Goal: Communication & Community: Answer question/provide support

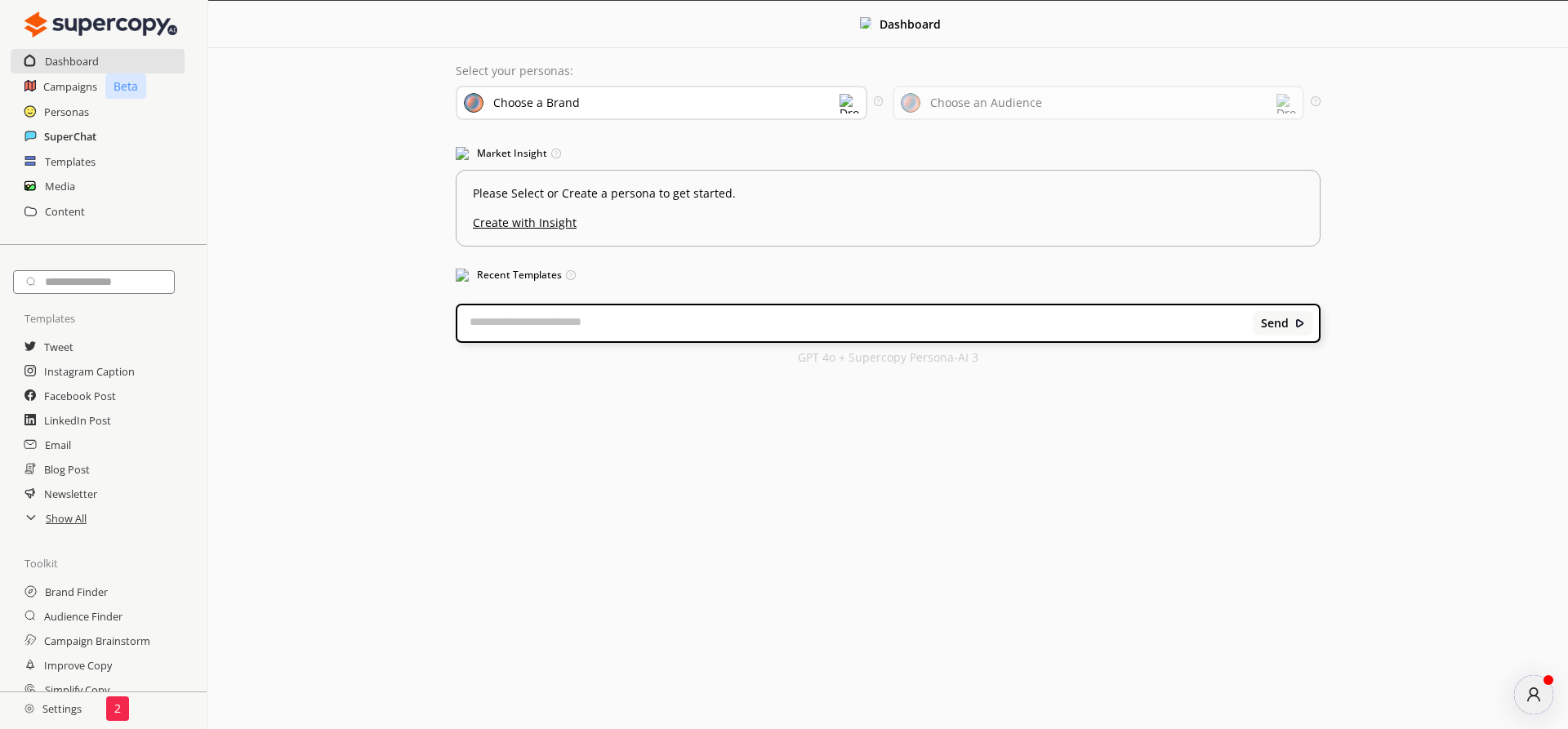
click at [60, 134] on h2 "SuperChat" at bounding box center [70, 136] width 52 height 25
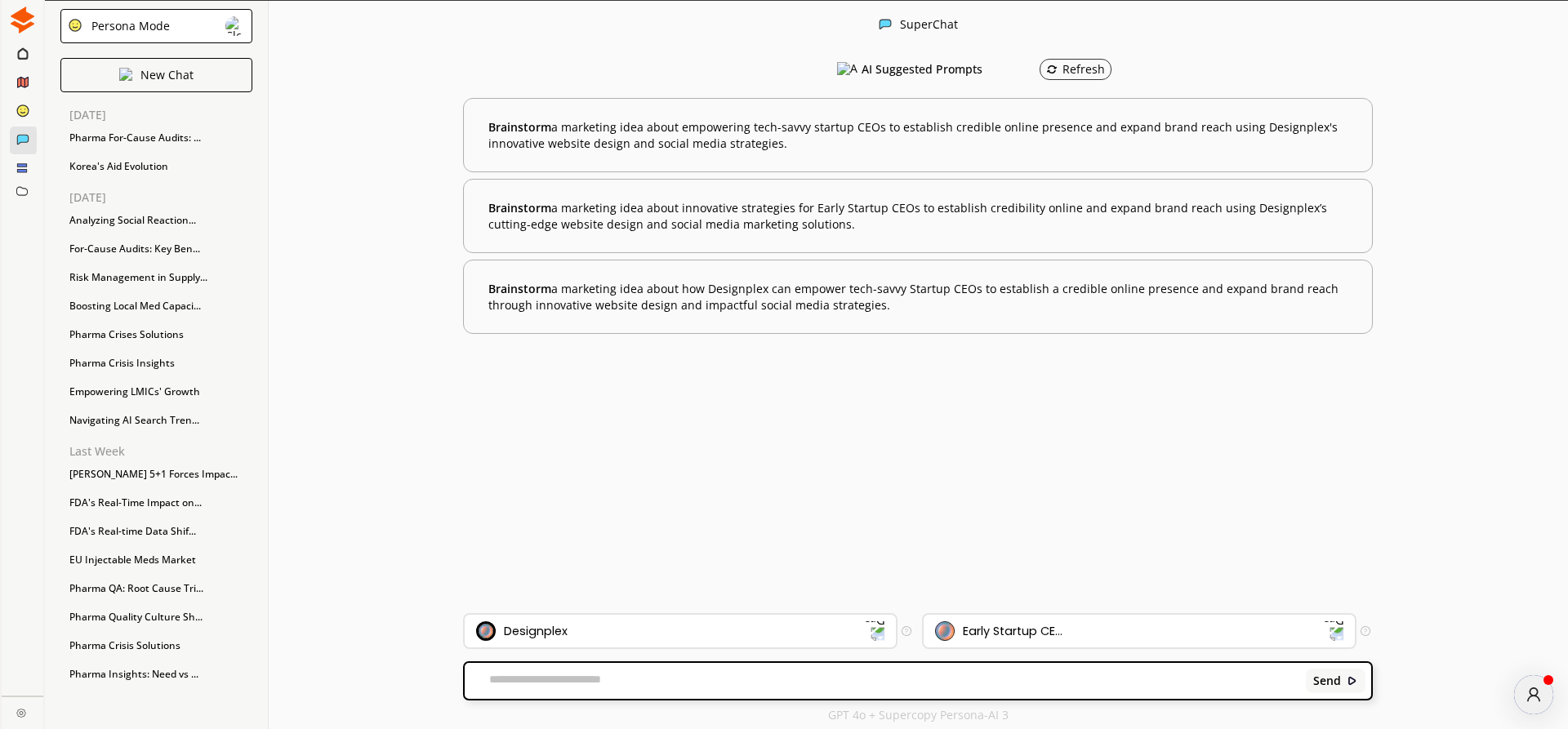
click at [150, 24] on div "Persona Mode" at bounding box center [127, 26] width 84 height 13
click at [150, 90] on p "FreeStyle Mode" at bounding box center [133, 91] width 84 height 13
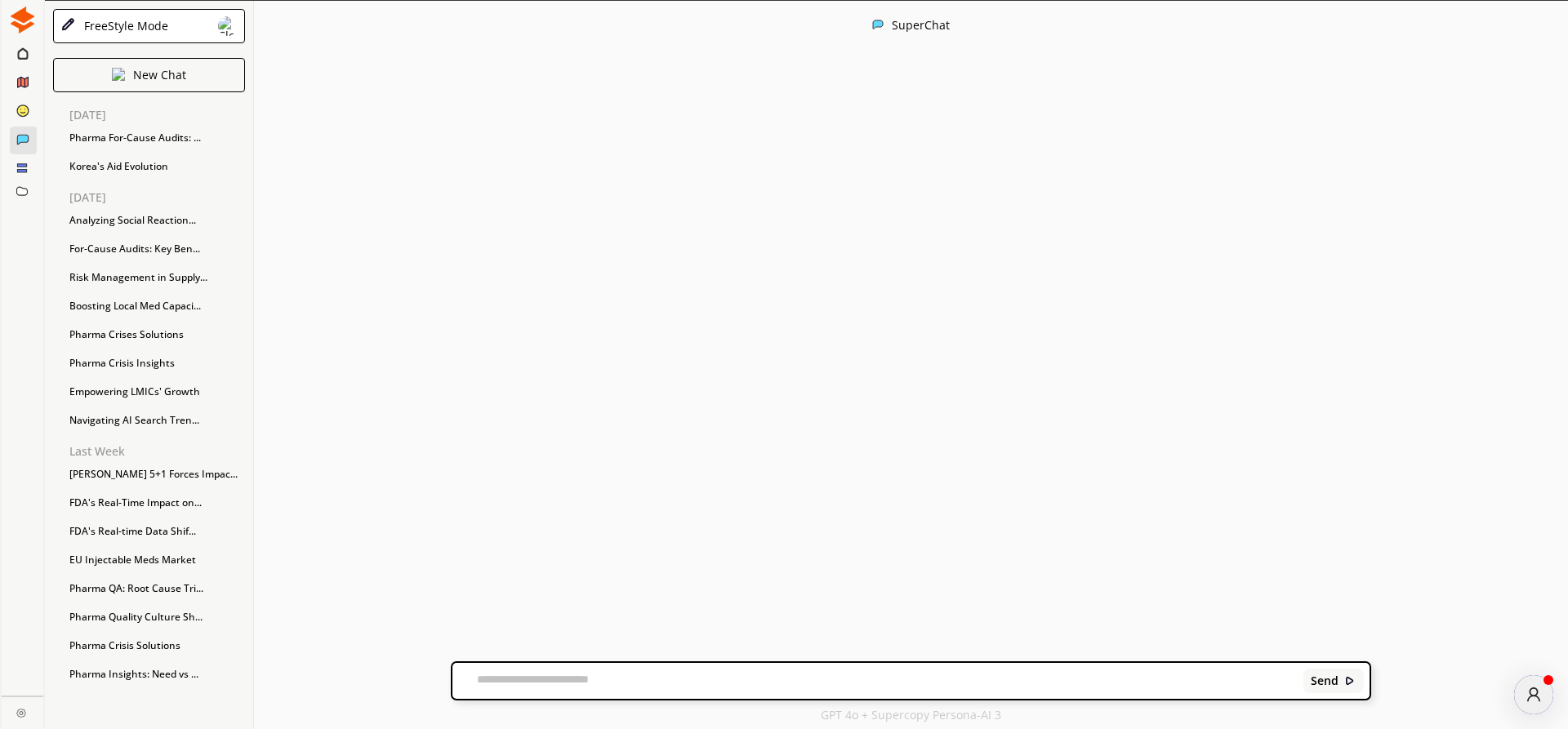
click at [569, 681] on textarea at bounding box center [875, 681] width 846 height 17
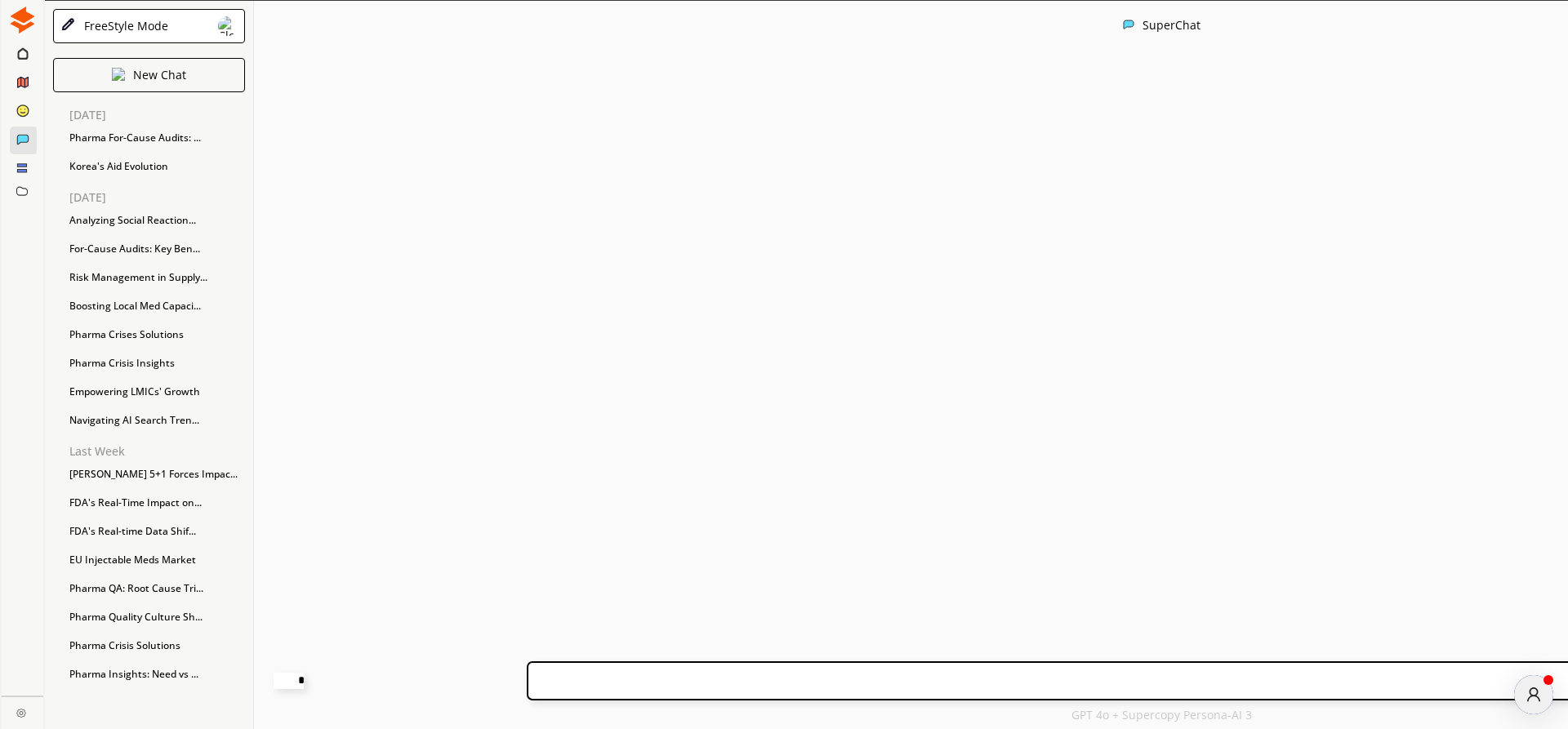
paste textarea "**********"
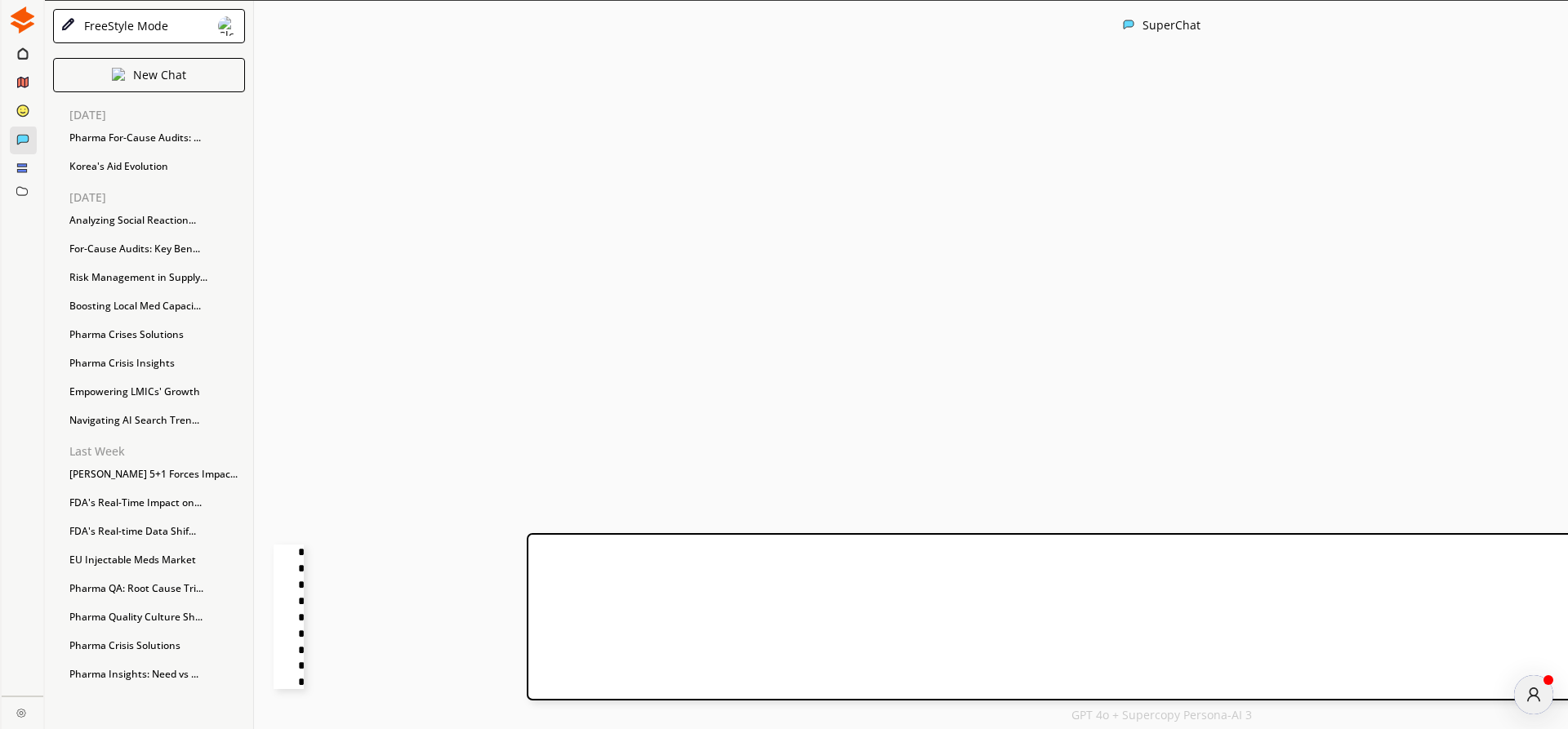
scroll to position [165, 0]
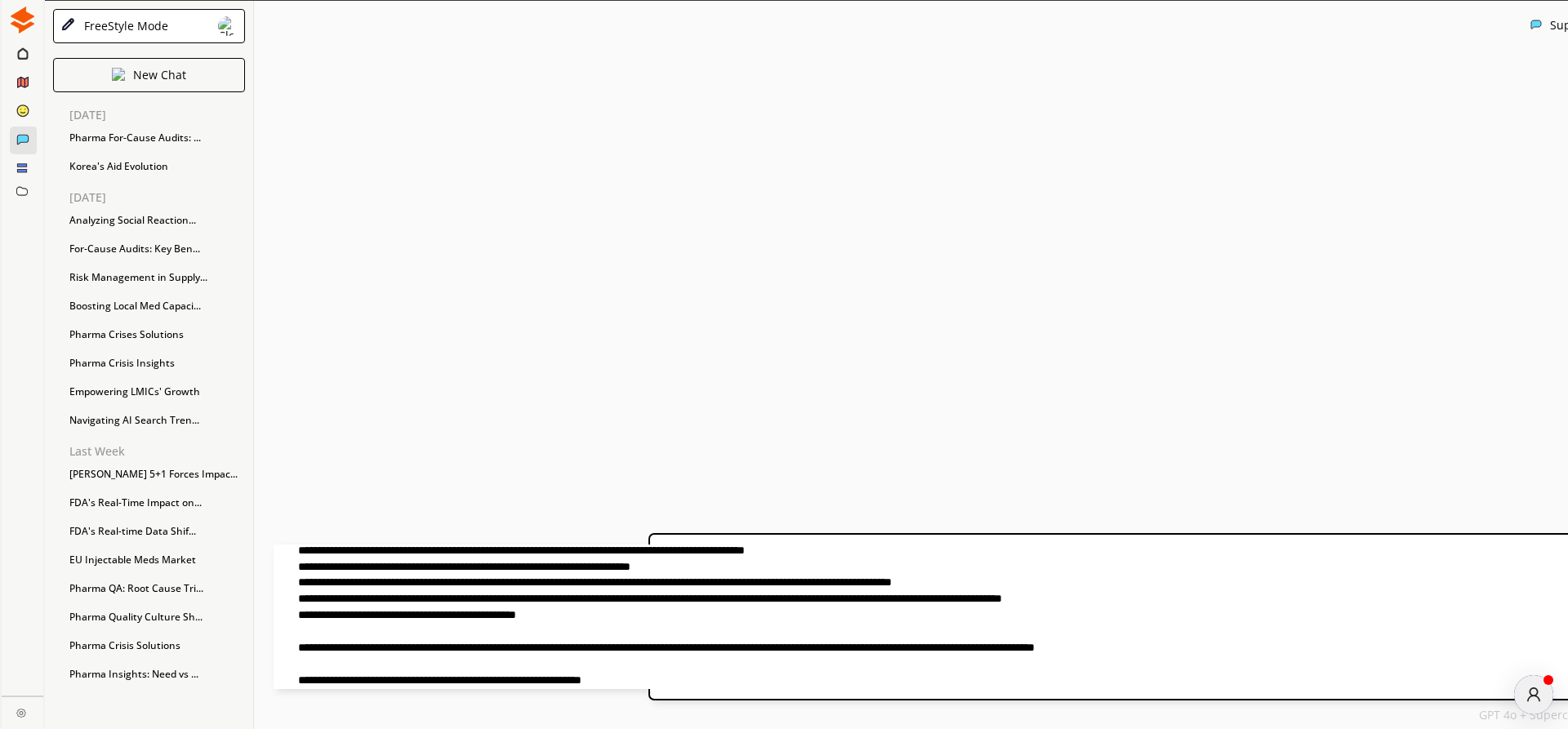
click at [860, 669] on textarea at bounding box center [696, 617] width 846 height 145
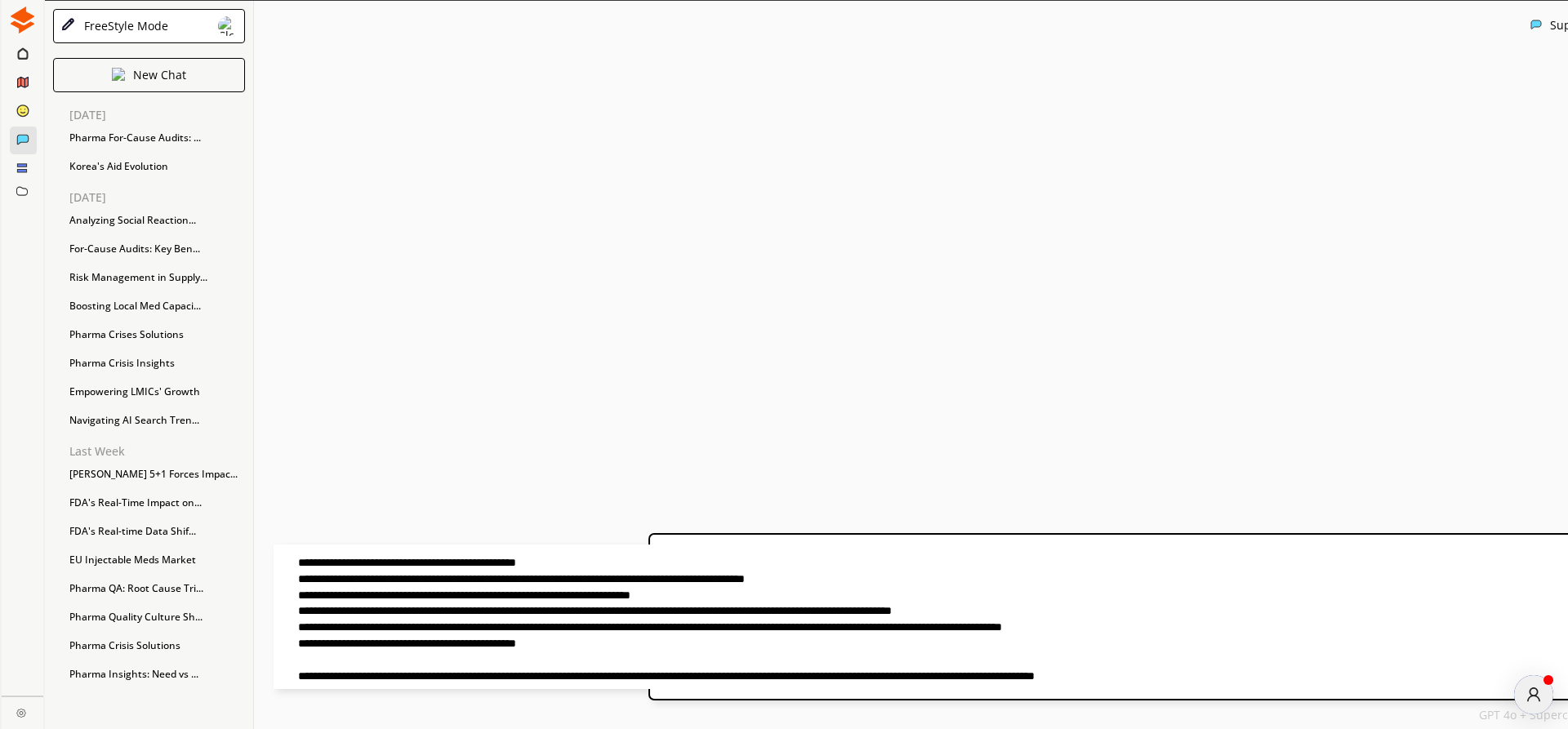
scroll to position [0, 0]
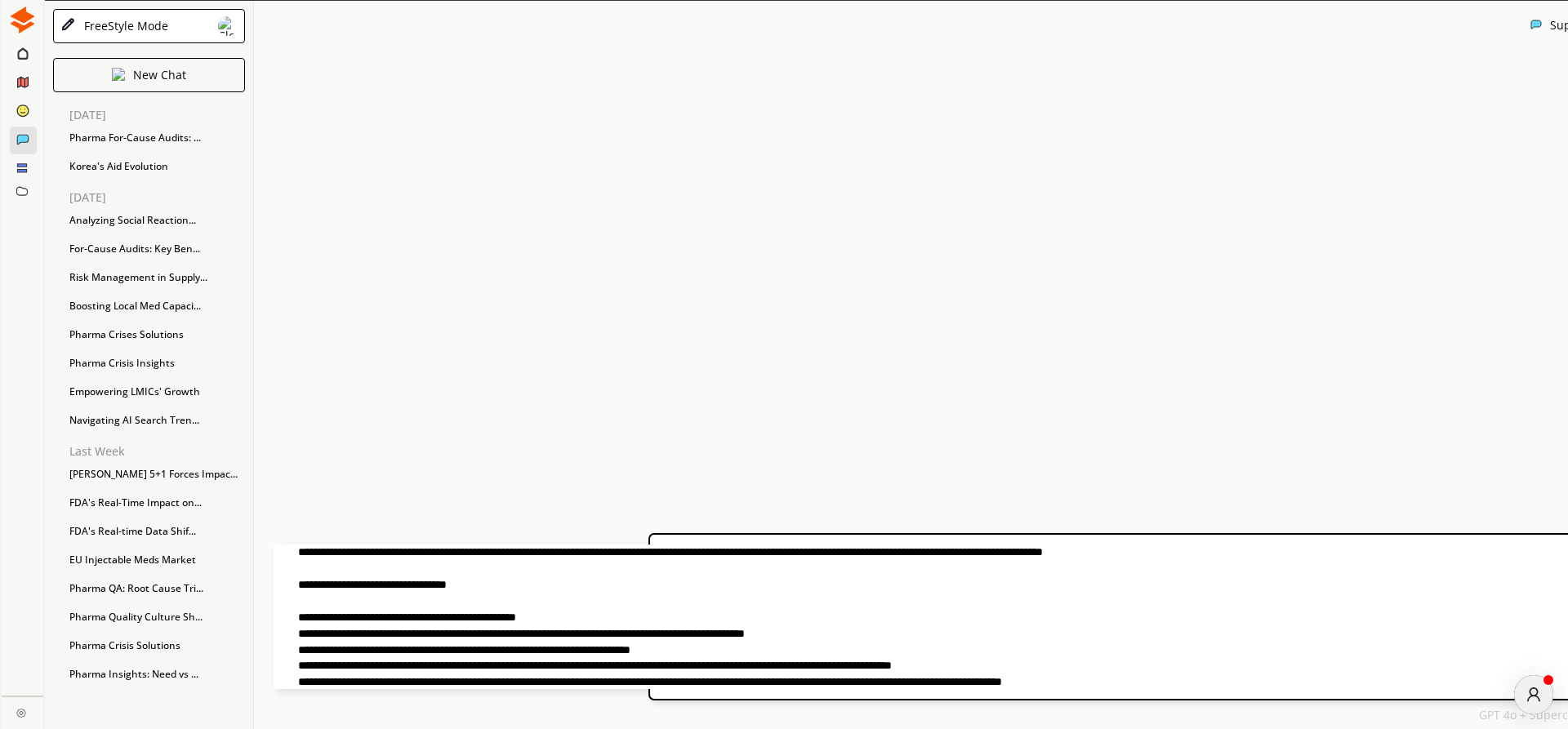
click at [659, 554] on textarea at bounding box center [696, 617] width 846 height 145
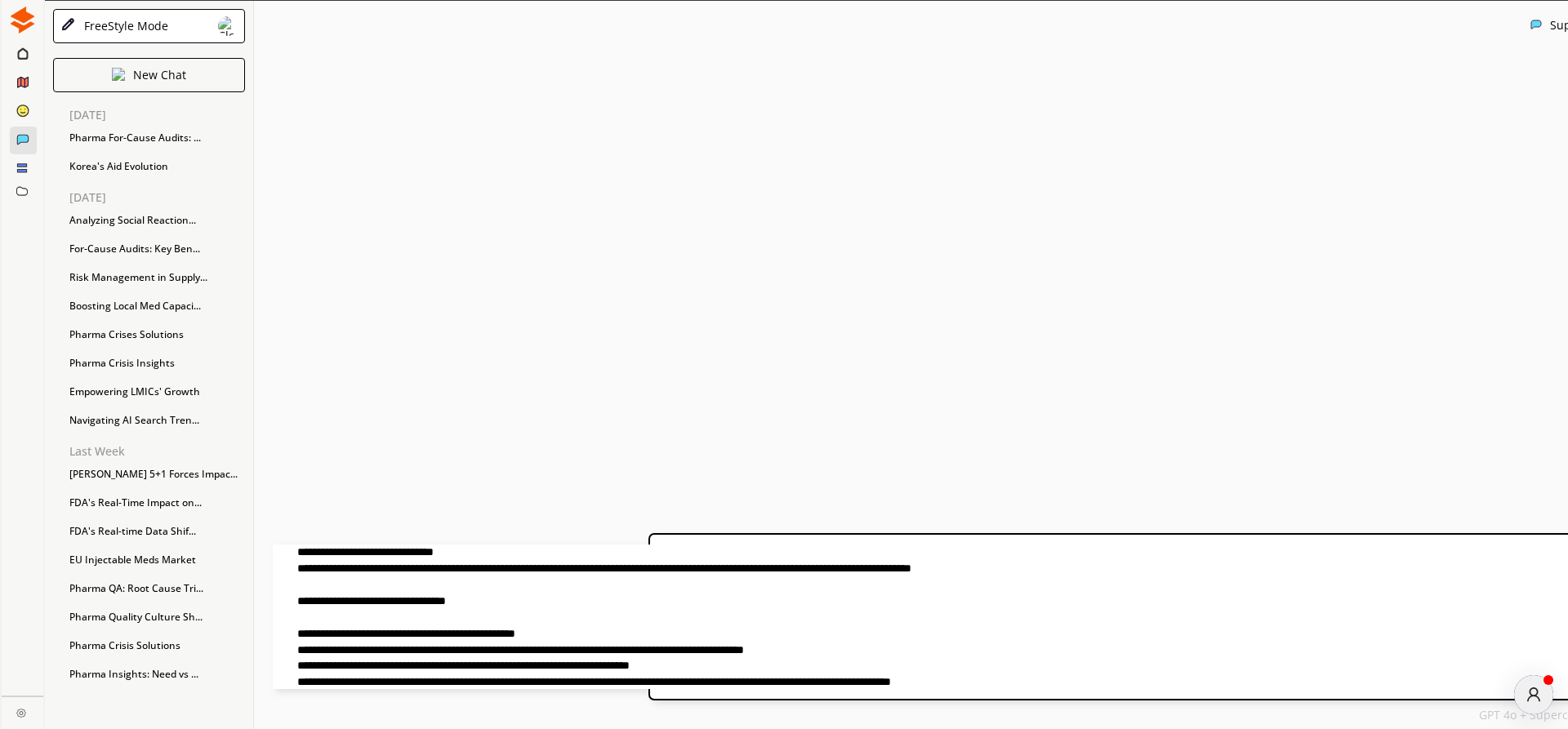
type textarea "**********"
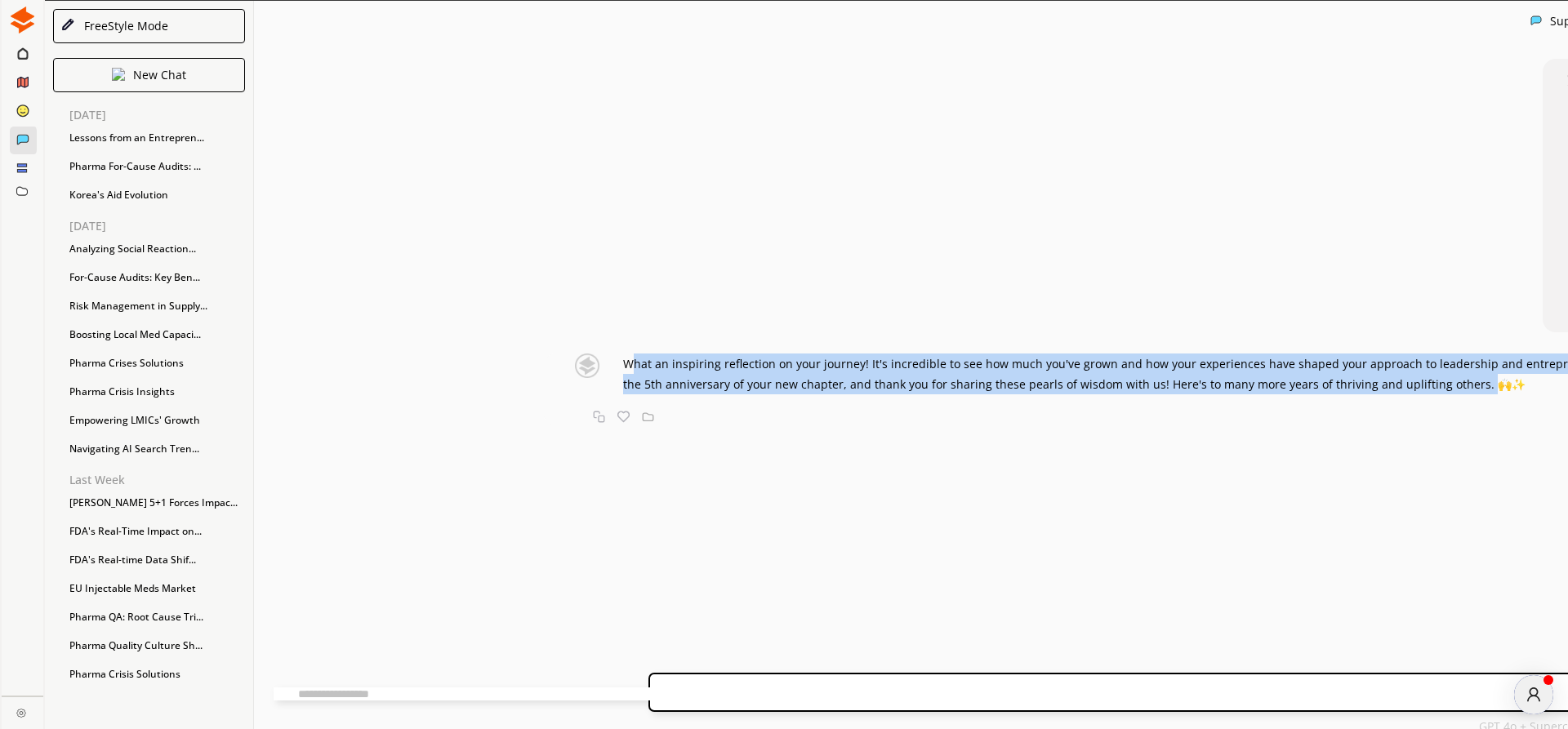
drag, startPoint x: 457, startPoint y: 418, endPoint x: 877, endPoint y: 608, distance: 461.0
click at [1309, 392] on span "What an inspiring reflection on your journey! It's incredible to see how much y…" at bounding box center [1553, 374] width 1861 height 36
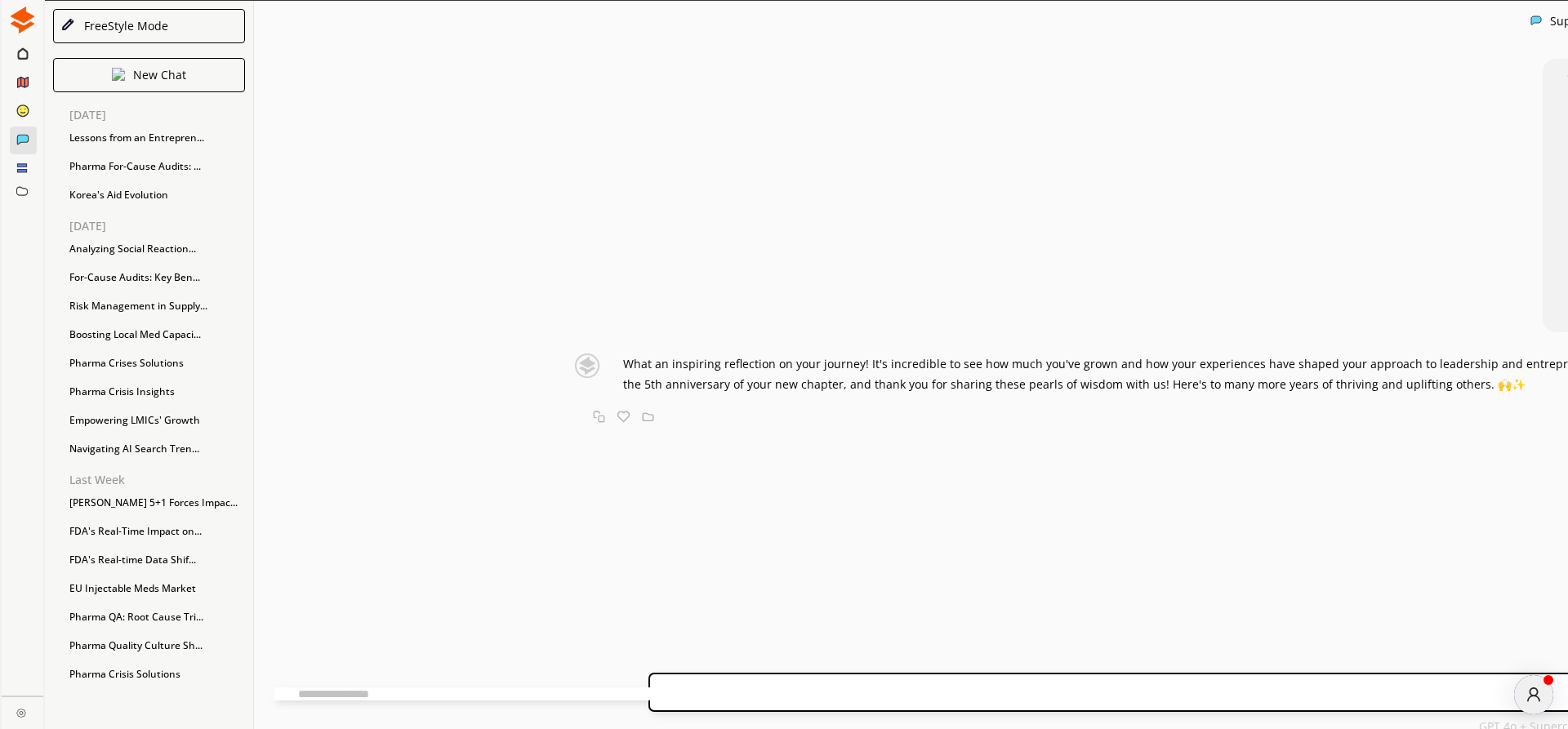
click at [518, 688] on textarea at bounding box center [696, 694] width 846 height 13
type textarea "**********"
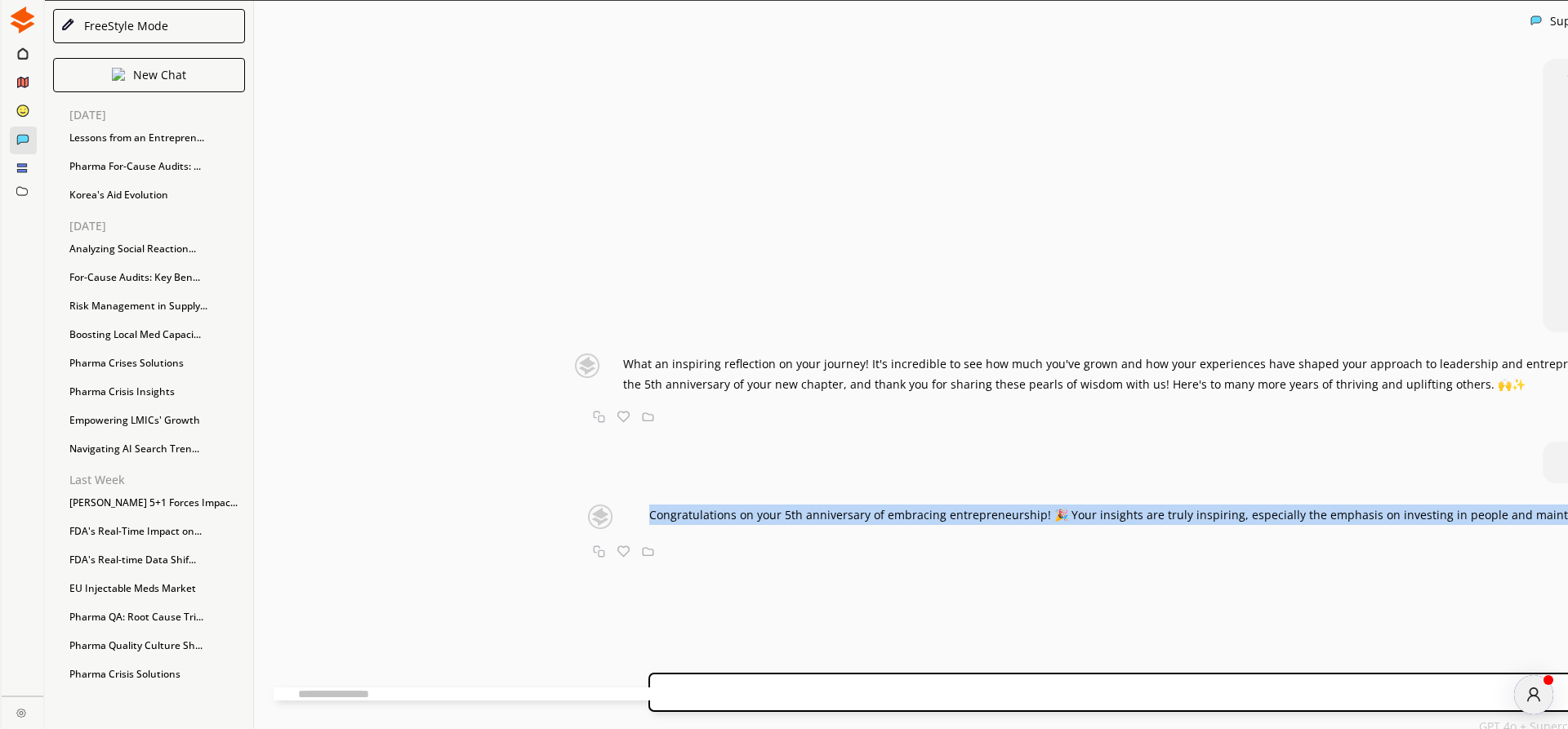
drag, startPoint x: 470, startPoint y: 587, endPoint x: 1293, endPoint y: 608, distance: 823.3
click at [1293, 525] on p "Congratulations on your 5th anniversary of embracing entrepreneurship! 🎉 Your i…" at bounding box center [1518, 515] width 1737 height 21
copy span "Congratulations on your 5th anniversary of embracing entrepreneurship! 🎉 Your i…"
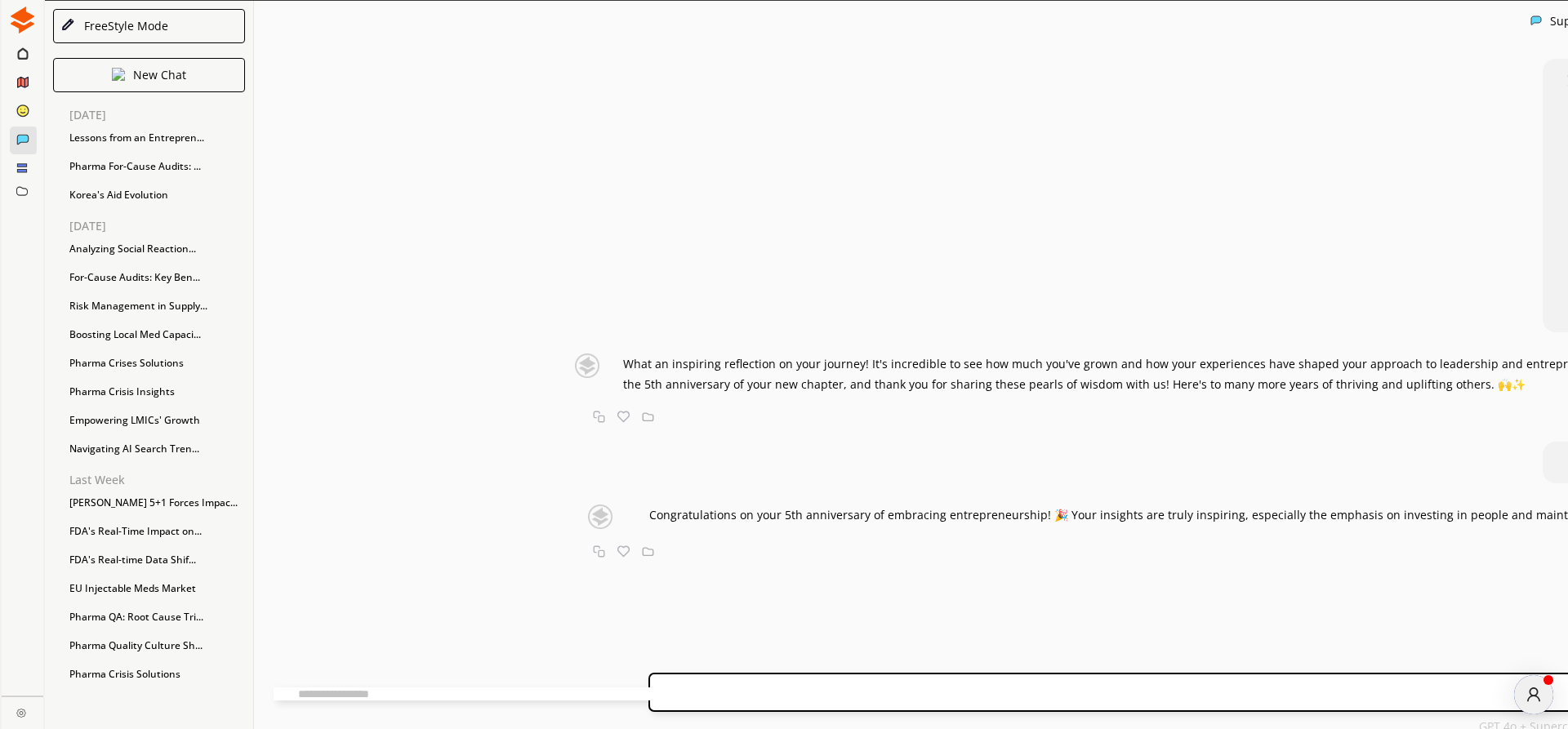
click at [555, 338] on div "Generate a comment to this post: "Sharing again a farewell video as I celebrate…" at bounding box center [1569, 351] width 2631 height 618
click at [623, 392] on span "What an inspiring reflection on your journey! It's incredible to see how much y…" at bounding box center [1553, 374] width 1861 height 36
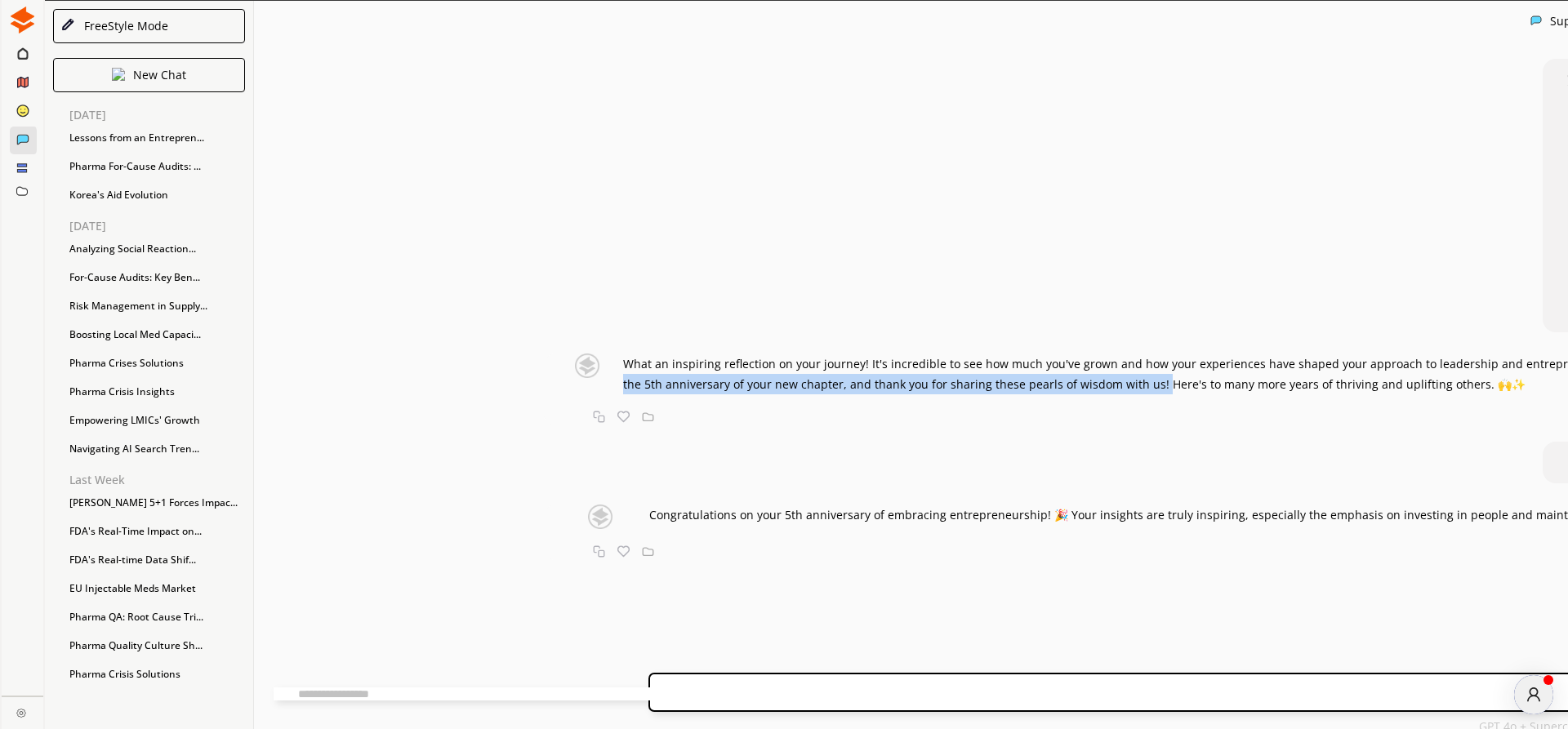
drag, startPoint x: 1272, startPoint y: 438, endPoint x: 992, endPoint y: 463, distance: 281.1
click at [996, 392] on span "What an inspiring reflection on your journey! It's incredible to see how much y…" at bounding box center [1553, 374] width 1861 height 36
copy span "Congratulations on the 5th anniversary of your new chapter, and thank you for s…"
